Goal: Task Accomplishment & Management: Manage account settings

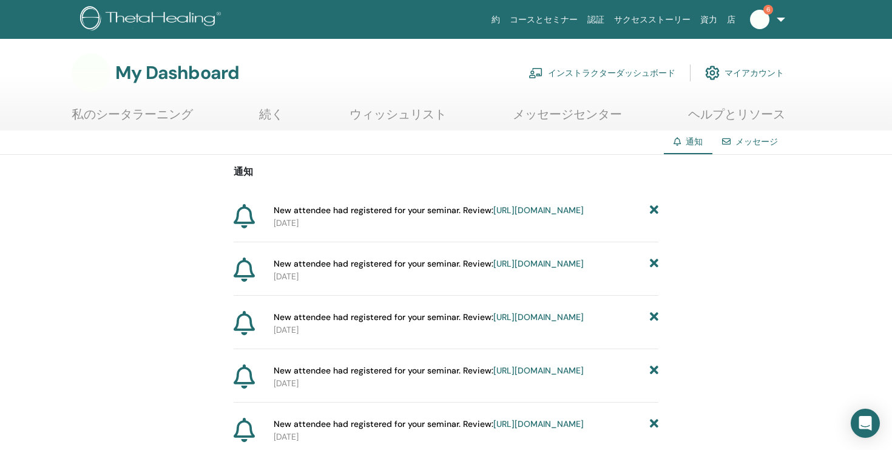
click at [768, 9] on span "6" at bounding box center [769, 10] width 10 height 10
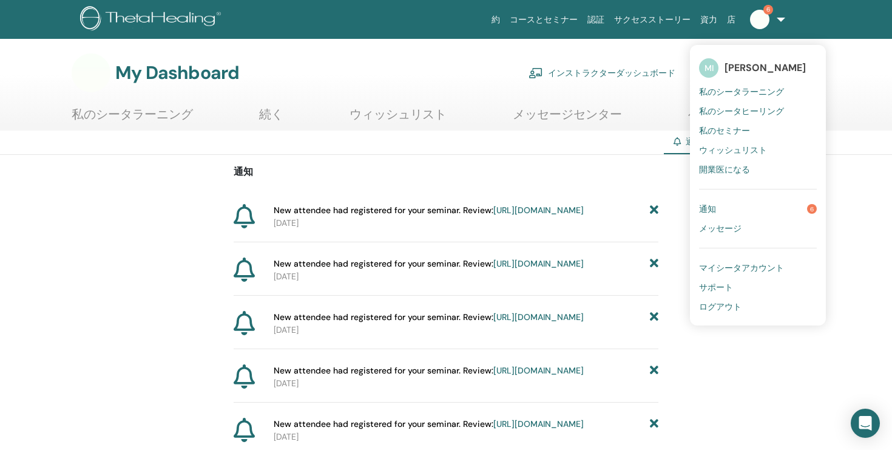
click at [725, 208] on link "通知 6" at bounding box center [758, 208] width 118 height 19
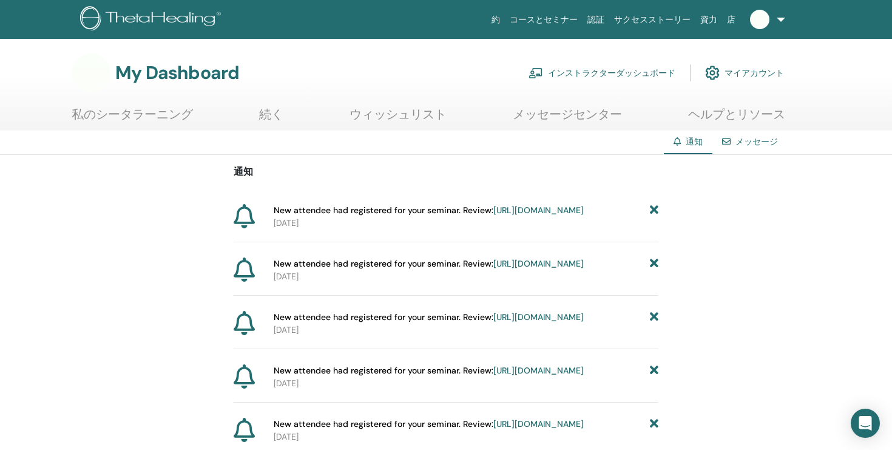
click at [614, 68] on link "インストラクターダッシュボード" at bounding box center [602, 72] width 147 height 27
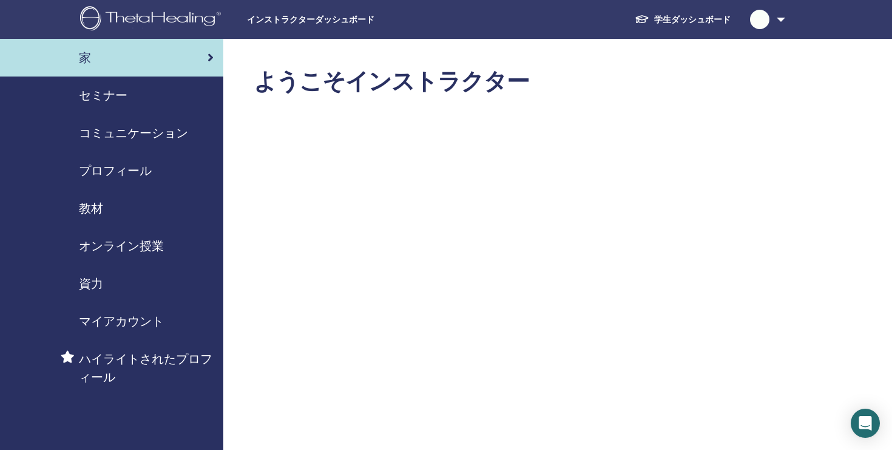
click at [129, 95] on div "セミナー" at bounding box center [112, 95] width 204 height 18
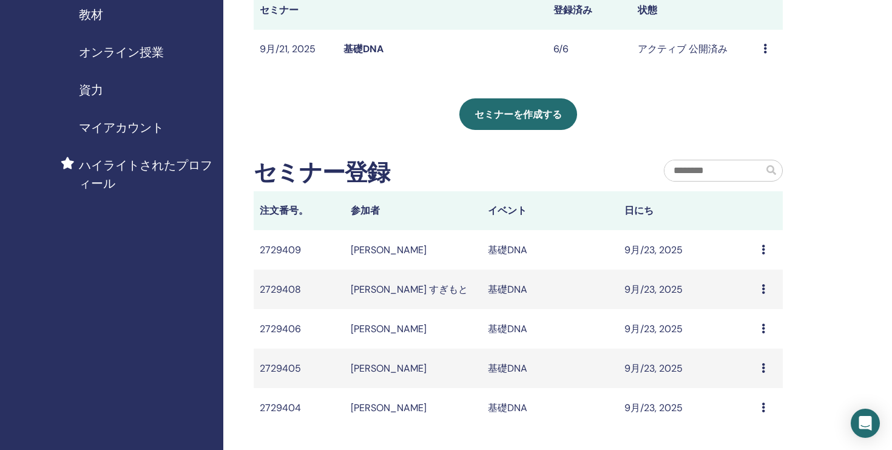
scroll to position [196, 0]
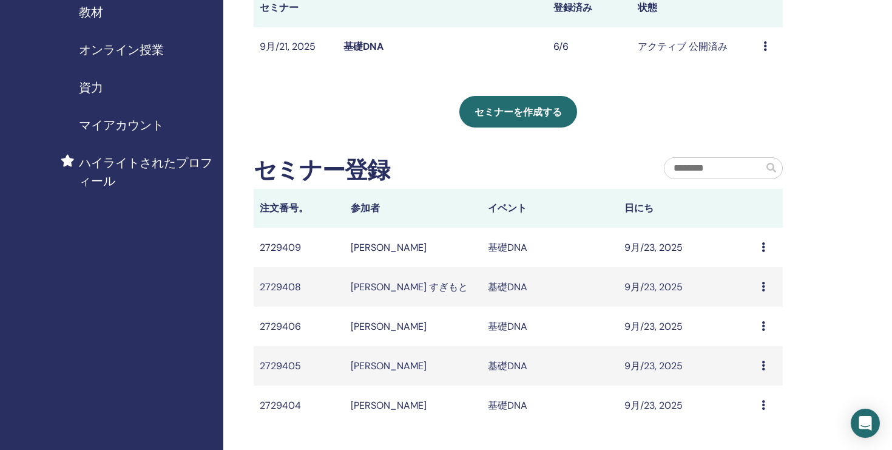
click at [764, 247] on icon at bounding box center [764, 247] width 4 height 10
click at [811, 186] on div "私のセミナー フィルターをカスタマイズして、今後 3 か月以降に開催されるセミナーを検索したり、3 か月以上前のセミナーをチェックしたりできます。 以前はなか…" at bounding box center [557, 211] width 669 height 737
click at [763, 250] on icon at bounding box center [764, 247] width 4 height 10
click at [763, 243] on icon at bounding box center [764, 247] width 4 height 10
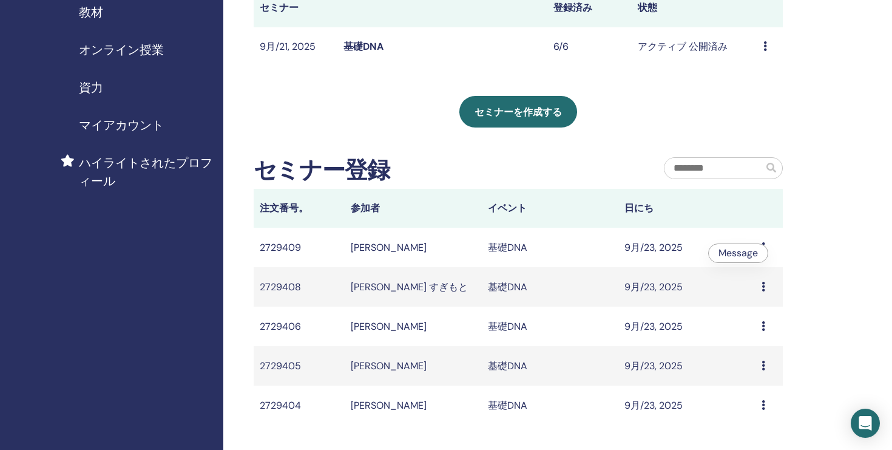
click at [825, 185] on div "私のセミナー フィルターをカスタマイズして、今後 3 か月以降に開催されるセミナーを検索したり、3 か月以上前のセミナーをチェックしたりできます。 以前はなか…" at bounding box center [557, 211] width 669 height 737
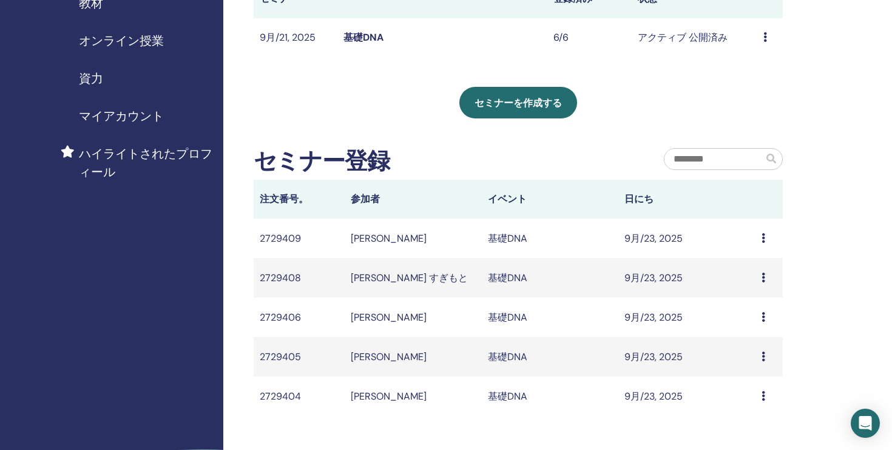
scroll to position [160, 0]
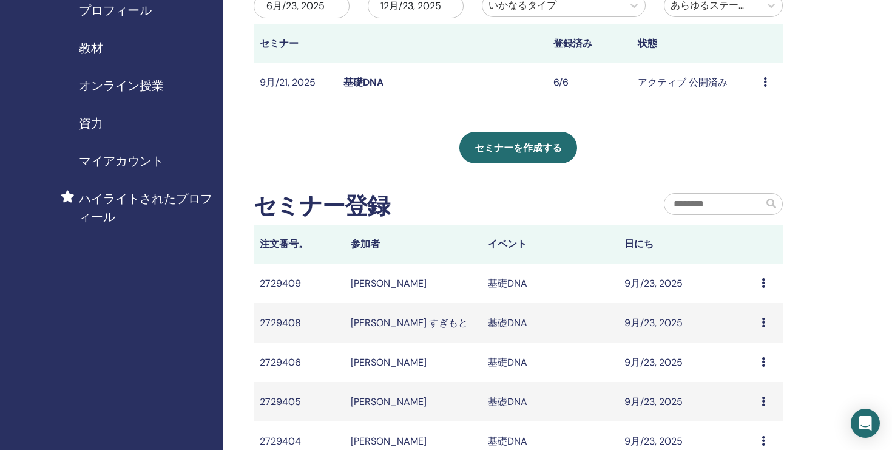
click at [765, 83] on icon at bounding box center [766, 82] width 4 height 10
click at [699, 118] on div "私のセミナー フィルターをカスタマイズして、今後 3 か月以降に開催されるセミナーを検索したり、3 か月以上前のセミナーをチェックしたりできます。 以前はなか…" at bounding box center [519, 177] width 530 height 538
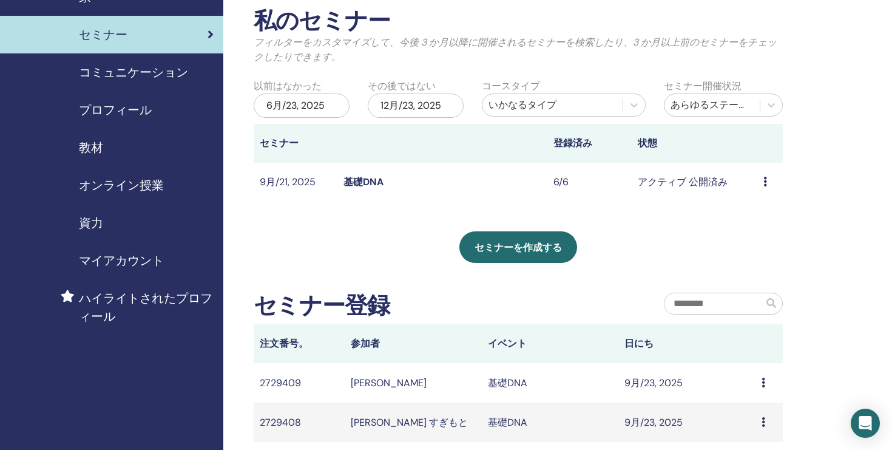
scroll to position [0, 0]
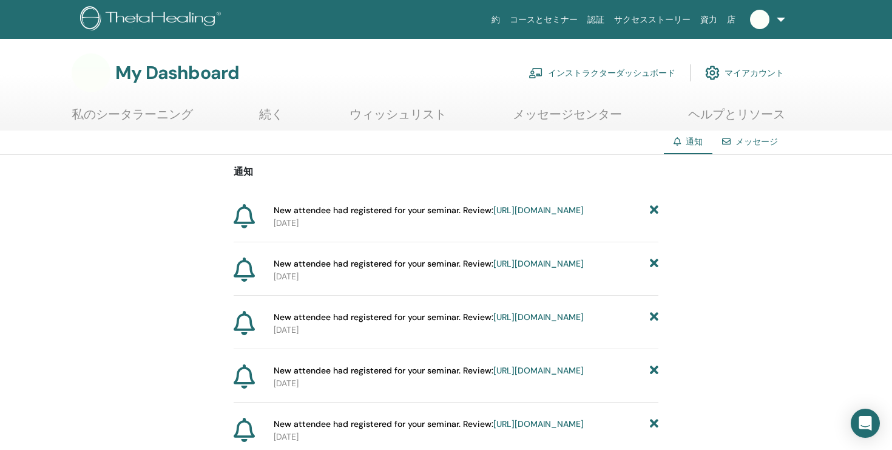
click at [137, 110] on link "私のシータラーニング" at bounding box center [132, 119] width 121 height 24
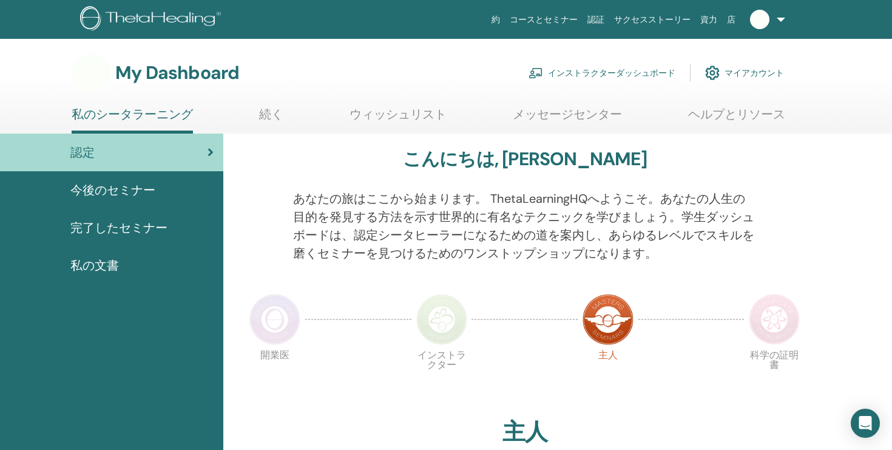
click at [179, 115] on link "私のシータラーニング" at bounding box center [132, 120] width 121 height 27
click at [169, 114] on link "私のシータラーニング" at bounding box center [132, 120] width 121 height 27
click at [781, 19] on link at bounding box center [766, 19] width 50 height 39
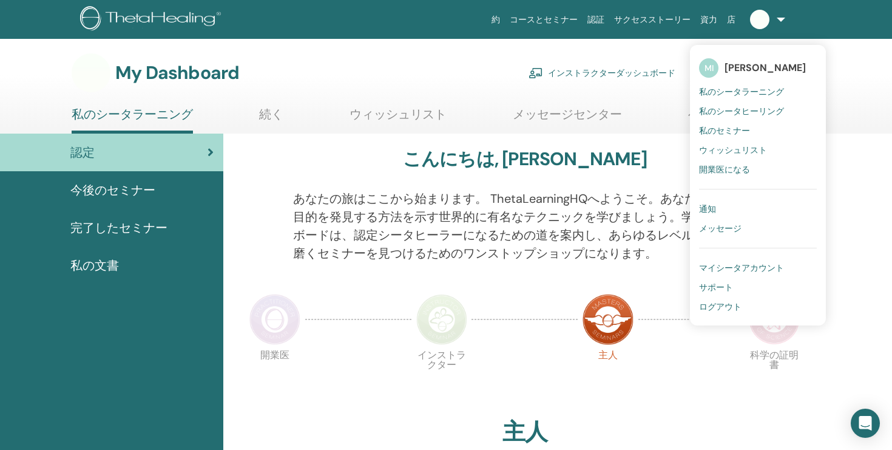
click at [763, 90] on span "私のシータラーニング" at bounding box center [741, 91] width 85 height 11
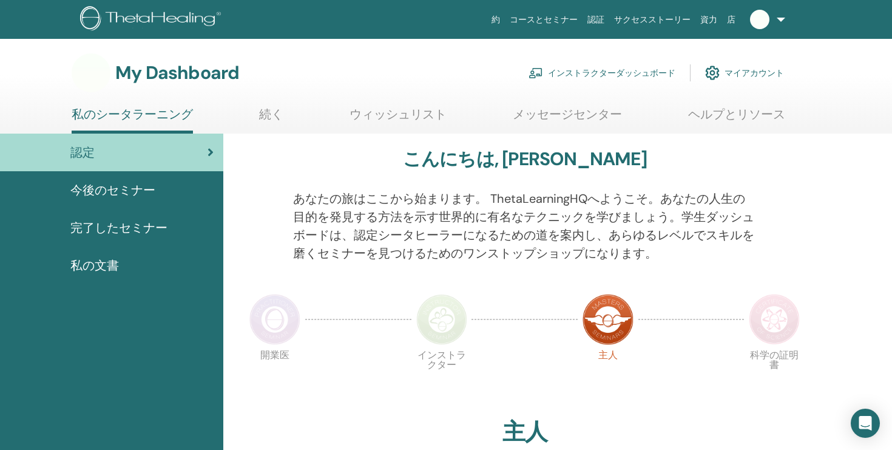
click at [210, 151] on icon at bounding box center [211, 152] width 6 height 12
click at [208, 151] on icon at bounding box center [211, 152] width 6 height 12
click at [136, 226] on span "完了したセミナー" at bounding box center [118, 228] width 97 height 18
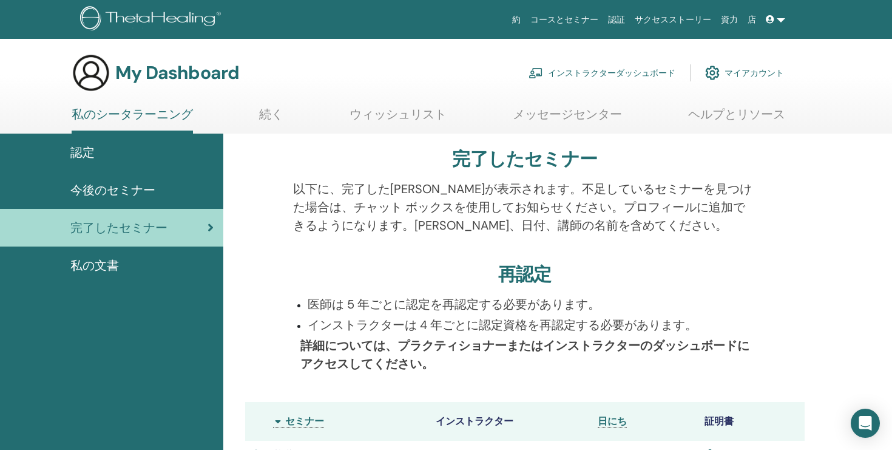
click at [136, 226] on span "完了したセミナー" at bounding box center [118, 228] width 97 height 18
click at [625, 75] on link "インストラクターダッシュボード" at bounding box center [602, 72] width 147 height 27
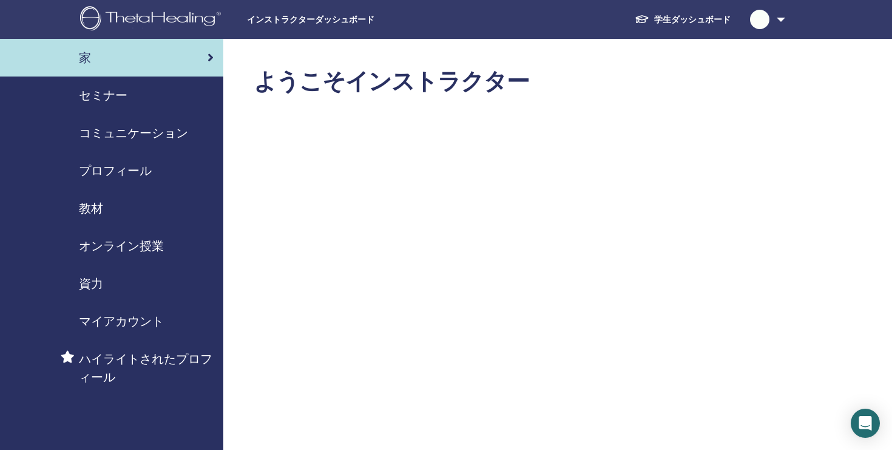
click at [103, 94] on span "セミナー" at bounding box center [103, 95] width 49 height 18
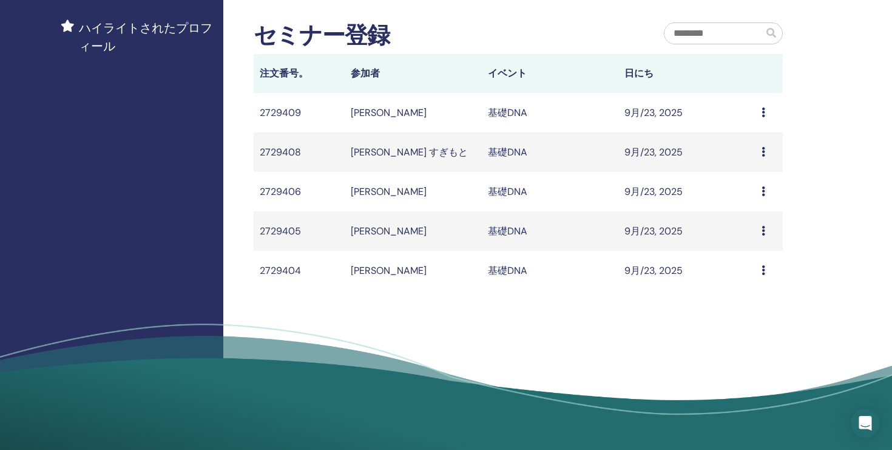
scroll to position [333, 0]
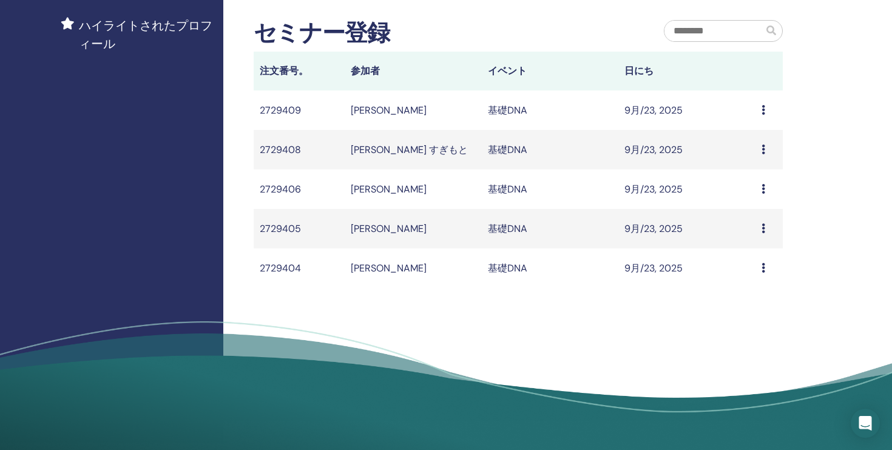
click at [764, 107] on icon at bounding box center [764, 110] width 4 height 10
click at [790, 89] on div "私のセミナー フィルターをカスタマイズして、今後 3 か月以降に開催されるセミナーを検索したり、3 か月以上前のセミナーをチェックしたりできます。 以前はなか…" at bounding box center [557, 74] width 669 height 737
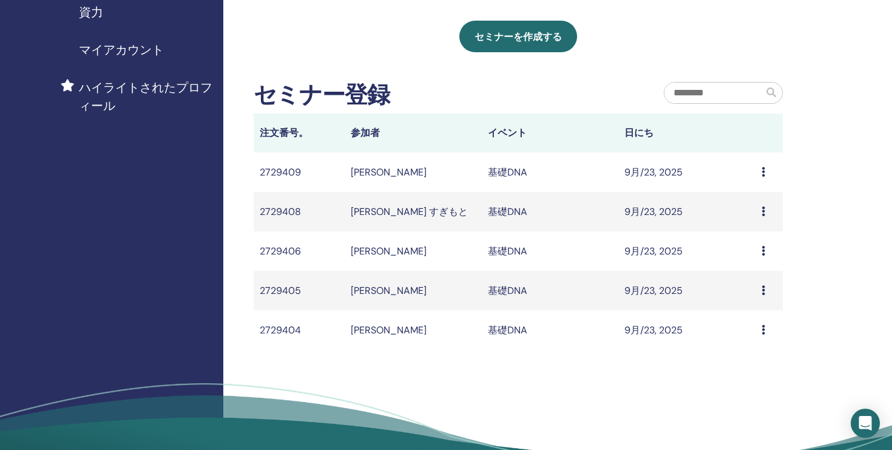
scroll to position [262, 0]
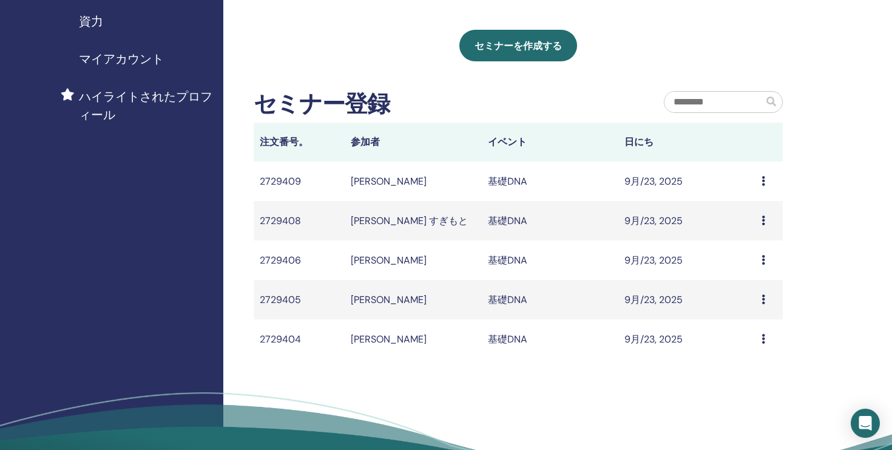
click at [520, 181] on td "基礎DNA" at bounding box center [550, 180] width 137 height 39
click at [655, 181] on td "9月/23, 2025" at bounding box center [687, 180] width 137 height 39
click at [764, 184] on icon at bounding box center [764, 181] width 4 height 10
click at [808, 144] on div "私のセミナー フィルターをカスタマイズして、今後 3 か月以降に開催されるセミナーを検索したり、3 か月以上前のセミナーをチェックしたりできます。 以前はなか…" at bounding box center [557, 145] width 669 height 737
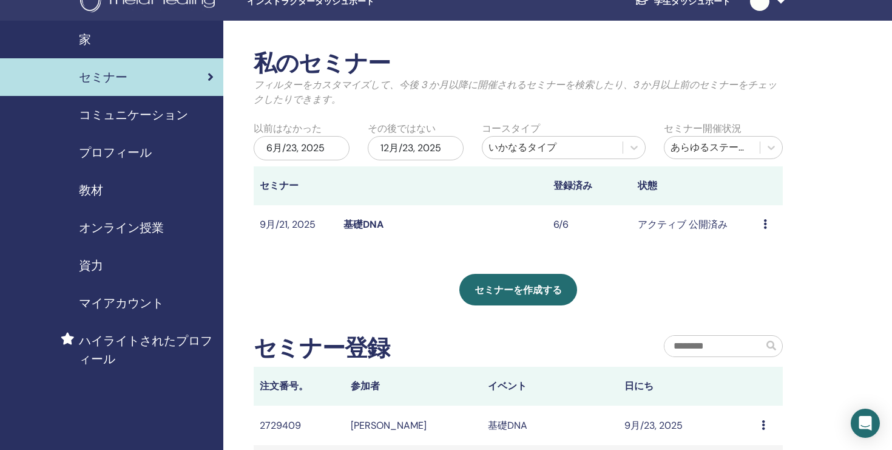
scroll to position [0, 0]
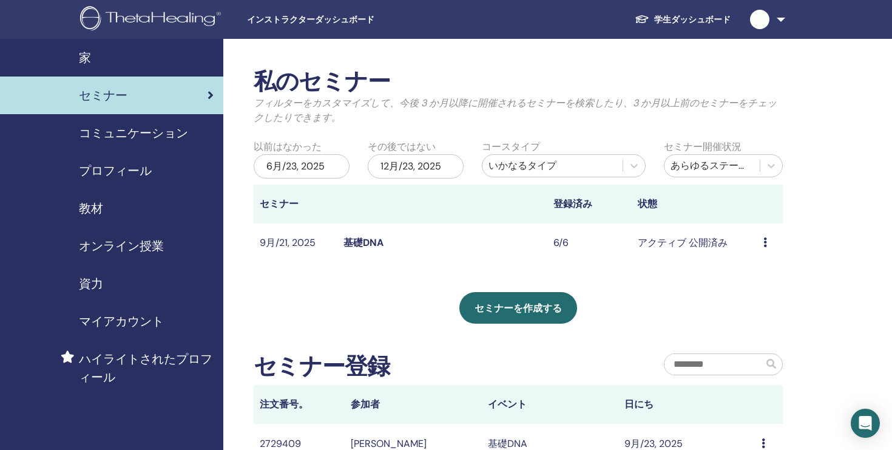
click at [303, 23] on span "インストラクターダッシュボード" at bounding box center [338, 19] width 182 height 13
click at [353, 22] on span "インストラクターダッシュボード" at bounding box center [338, 19] width 182 height 13
click at [323, 13] on span "インストラクターダッシュボード" at bounding box center [338, 19] width 182 height 13
click at [780, 17] on link at bounding box center [766, 19] width 50 height 39
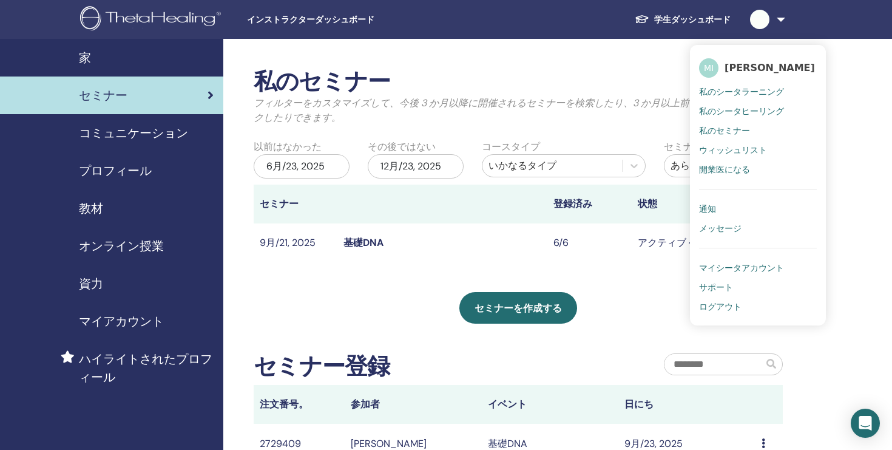
click at [729, 208] on link "通知" at bounding box center [758, 208] width 118 height 19
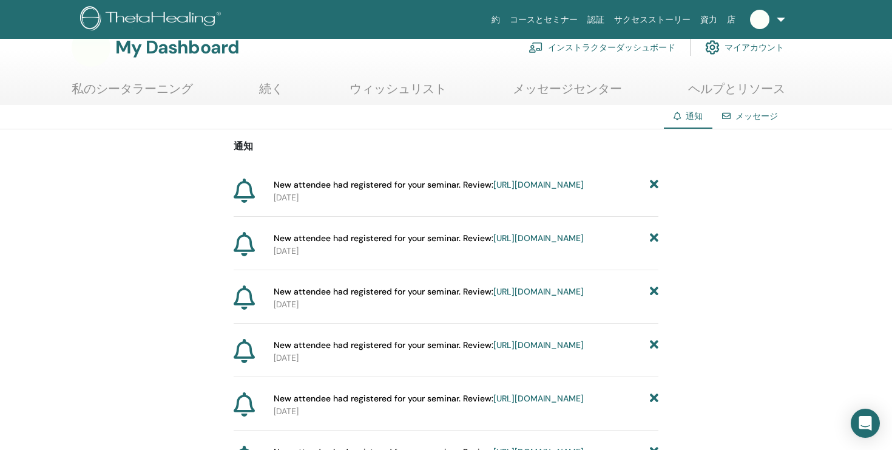
scroll to position [28, 0]
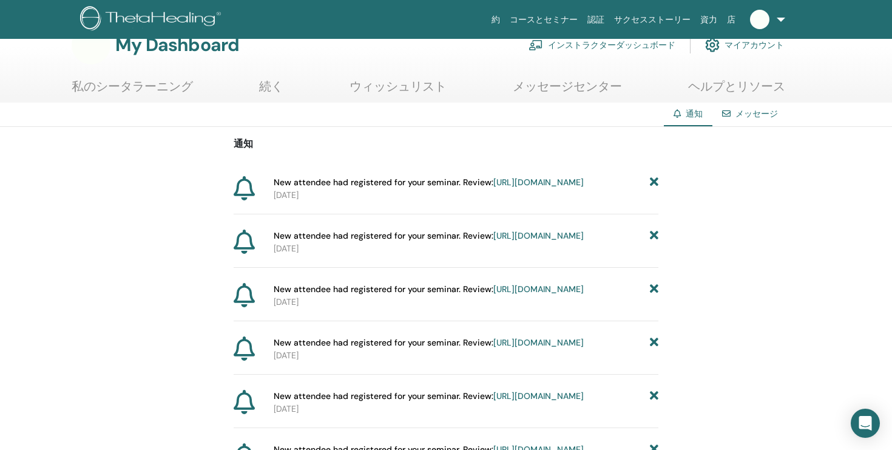
drag, startPoint x: 275, startPoint y: 181, endPoint x: 534, endPoint y: 217, distance: 261.6
click at [532, 214] on div "New attendee had registered for your seminar. Review: [URL][DOMAIN_NAME] [DATE]" at bounding box center [446, 195] width 425 height 38
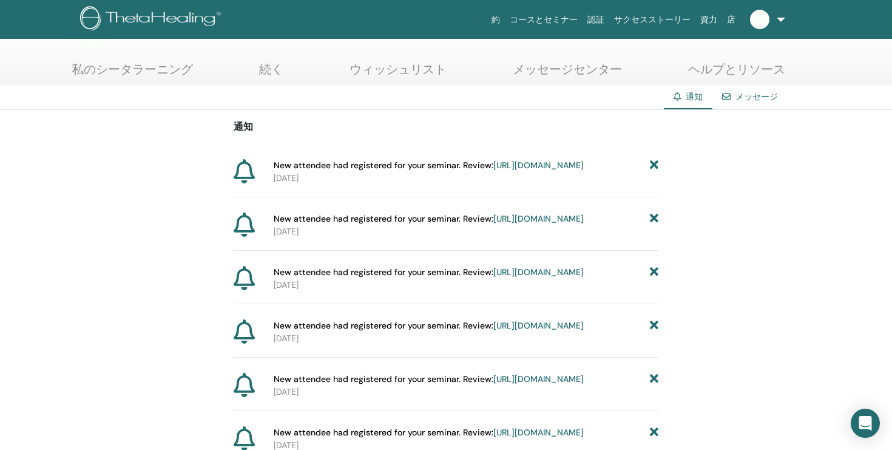
scroll to position [0, 0]
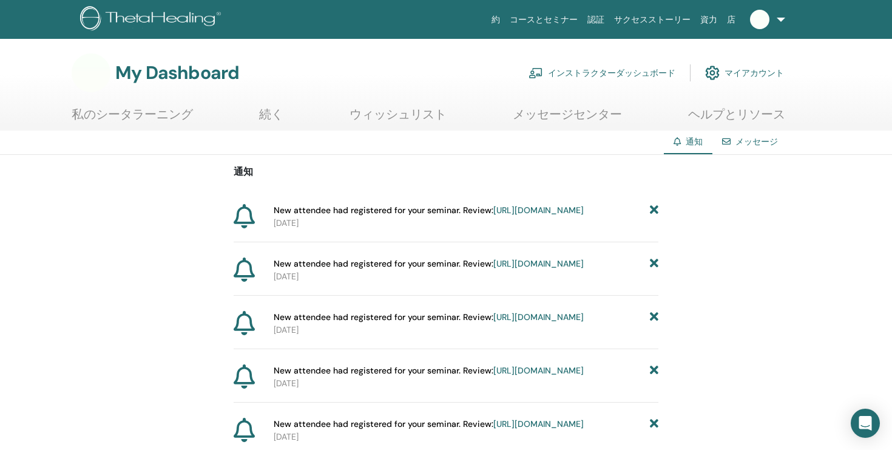
click at [614, 70] on link "インストラクターダッシュボード" at bounding box center [602, 72] width 147 height 27
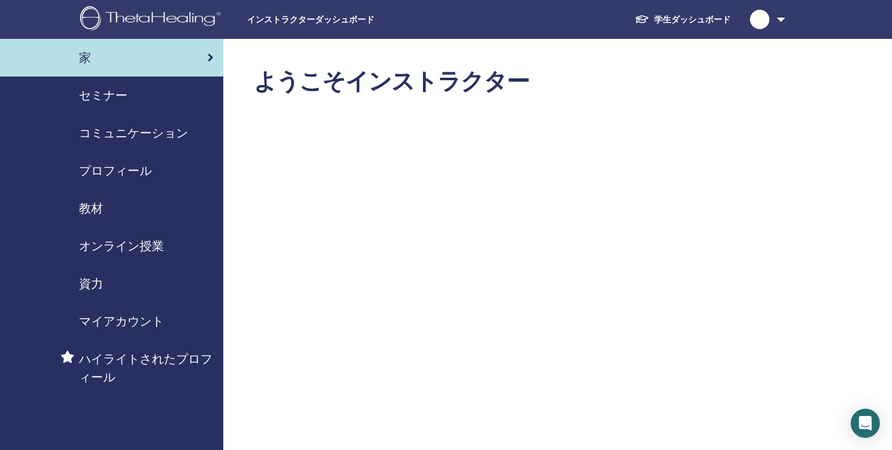
scroll to position [1, 0]
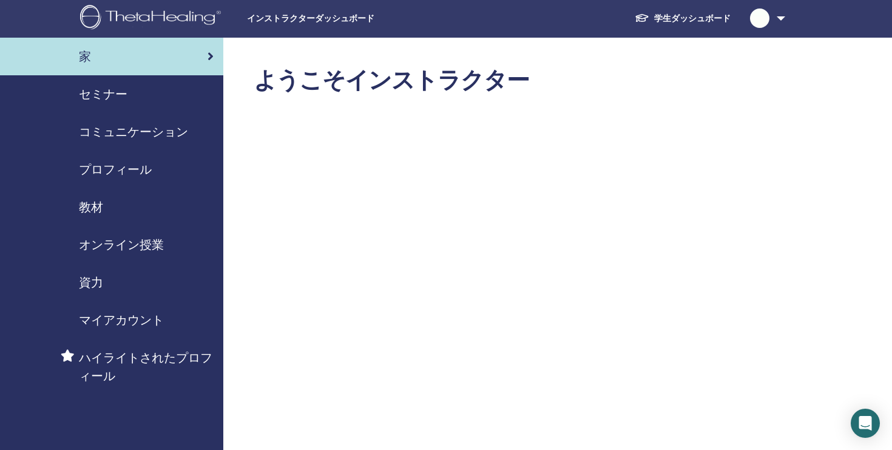
click at [104, 90] on span "セミナー" at bounding box center [103, 94] width 49 height 18
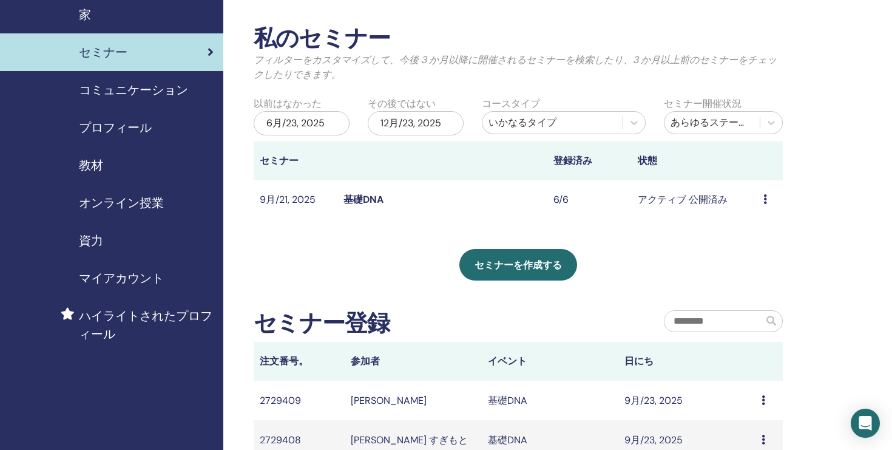
scroll to position [45, 0]
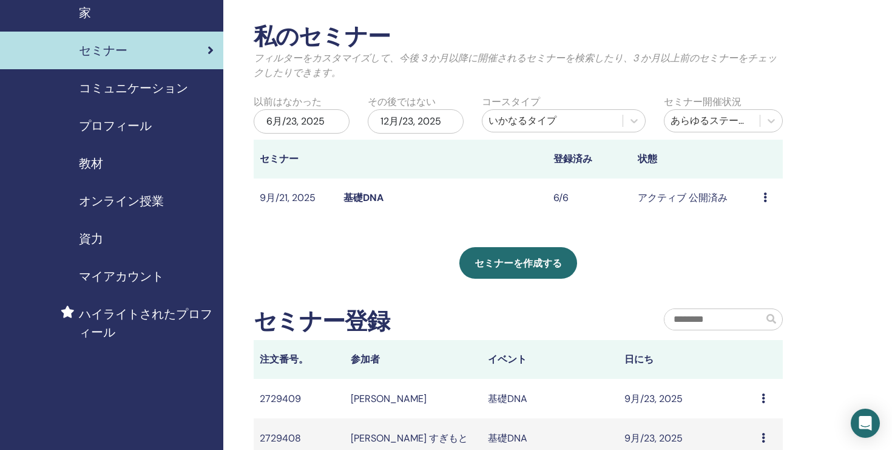
click at [358, 194] on link "基礎DNA" at bounding box center [364, 197] width 40 height 13
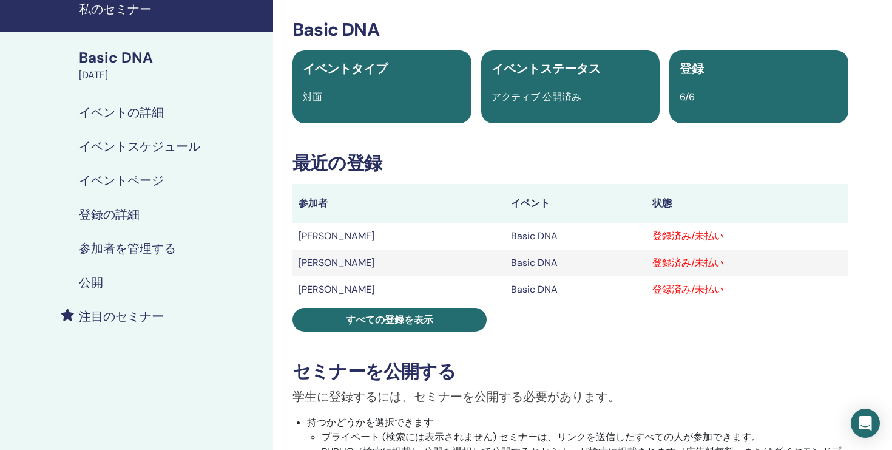
scroll to position [54, 0]
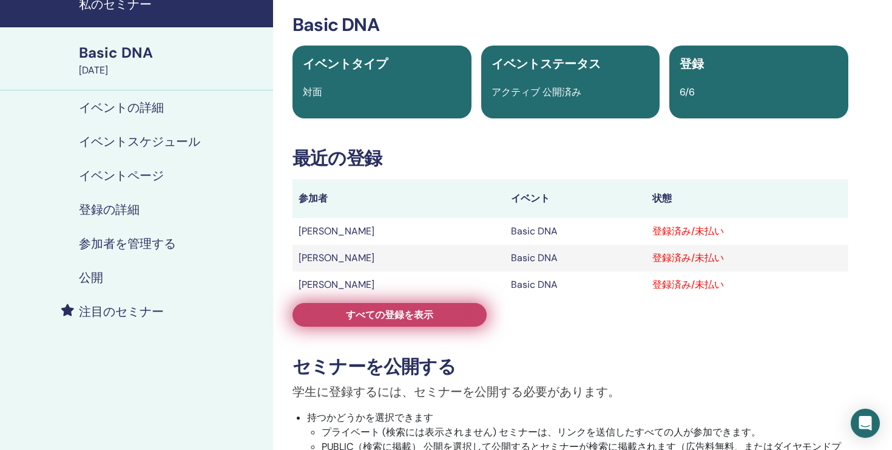
click at [387, 318] on span "すべての登録を表示" at bounding box center [389, 314] width 87 height 13
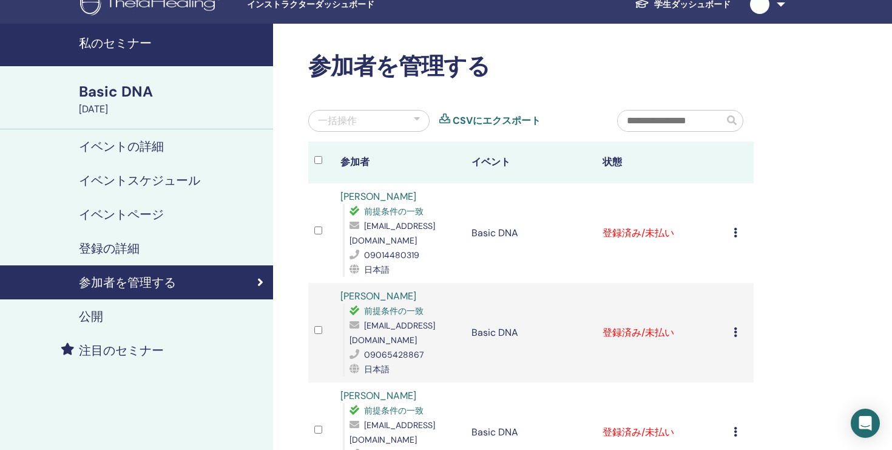
scroll to position [16, 0]
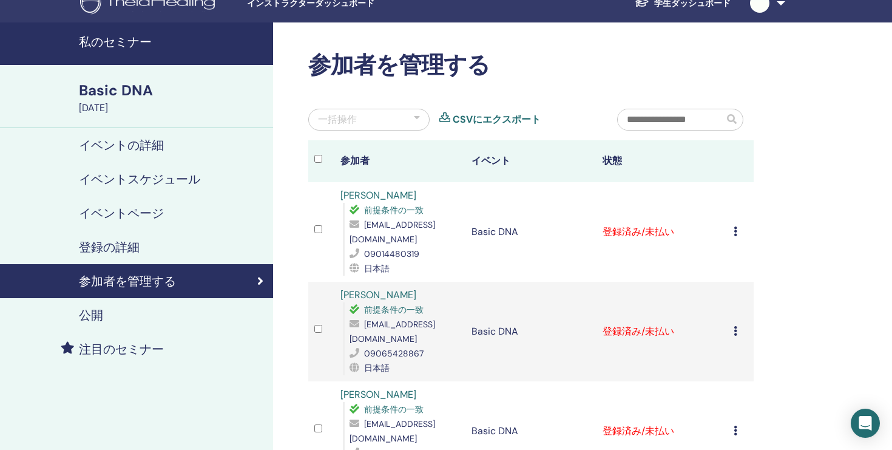
click at [109, 249] on h4 "登録の詳細" at bounding box center [109, 247] width 61 height 15
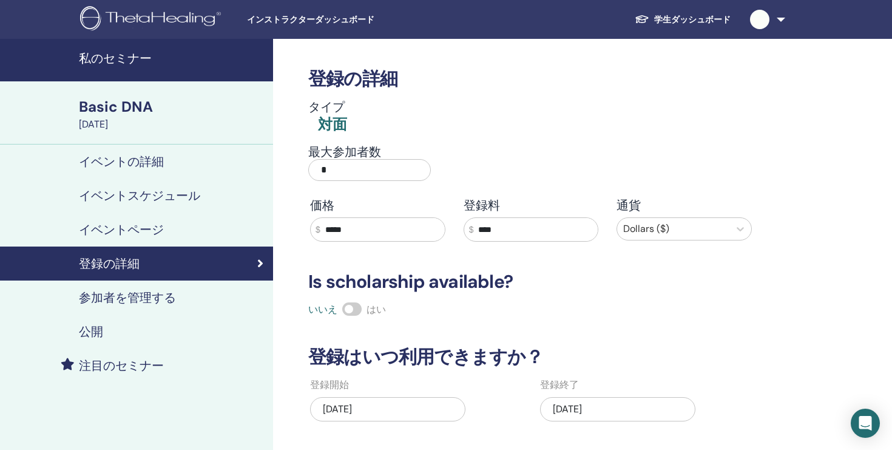
scroll to position [42, 0]
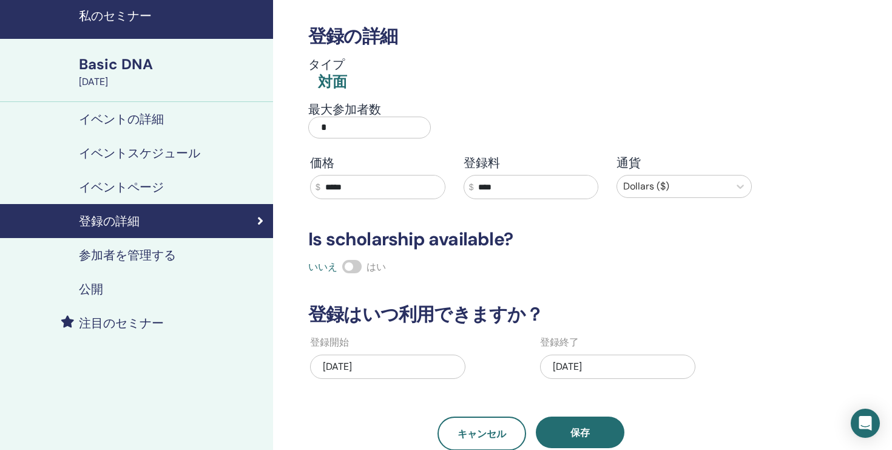
click at [153, 256] on h4 "参加者を管理する" at bounding box center [127, 255] width 97 height 15
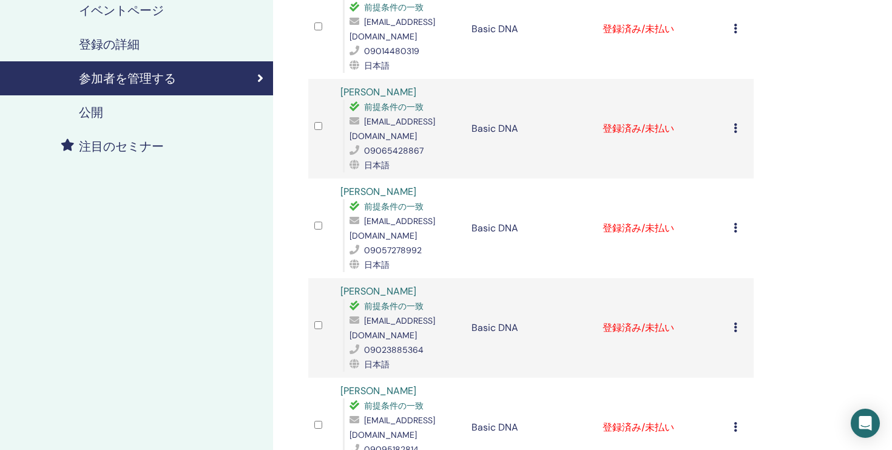
scroll to position [234, 0]
